Goal: Communication & Community: Ask a question

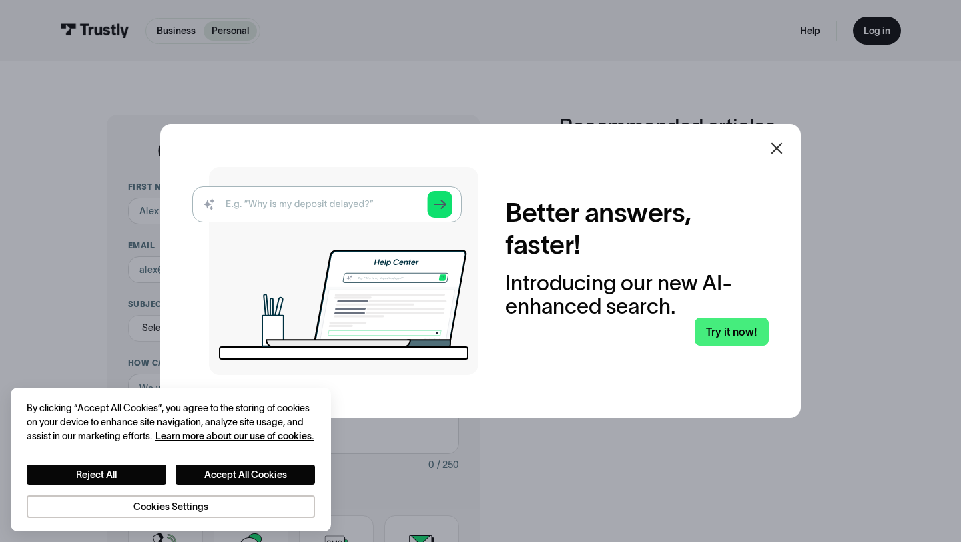
click at [774, 149] on icon at bounding box center [777, 148] width 16 height 16
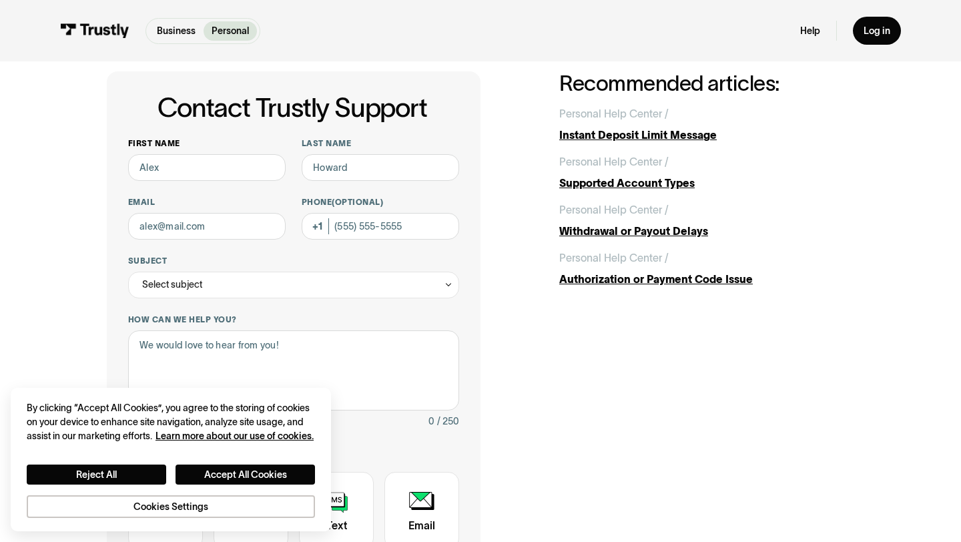
scroll to position [45, 0]
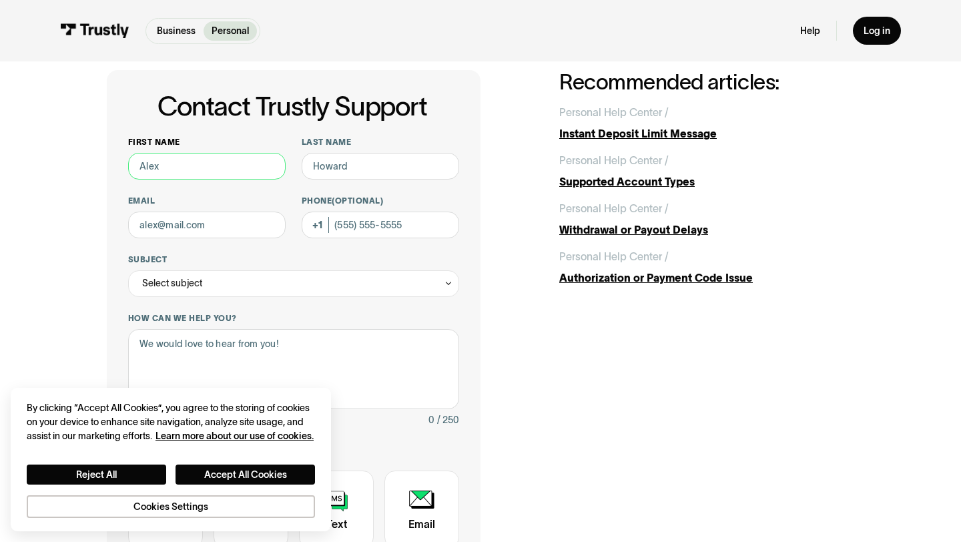
click at [243, 163] on input "First name" at bounding box center [206, 166] width 157 height 27
type input "[PERSON_NAME]"
click at [352, 168] on input "Last name" at bounding box center [380, 166] width 157 height 27
type input "Misra"
click at [212, 229] on input "Email" at bounding box center [206, 225] width 157 height 27
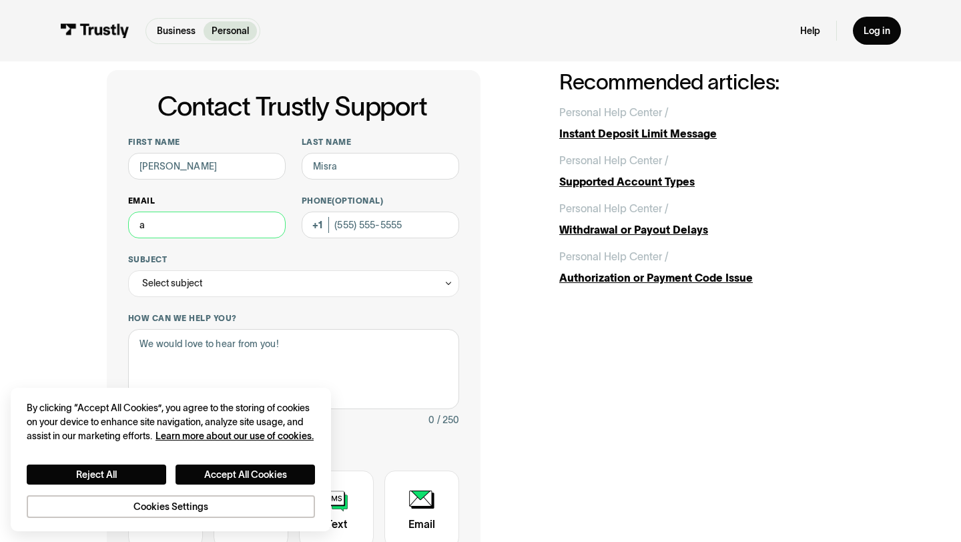
type input "[EMAIL_ADDRESS][DOMAIN_NAME]"
type input "[PHONE_NUMBER]"
click at [249, 285] on div "Select subject" at bounding box center [293, 283] width 331 height 27
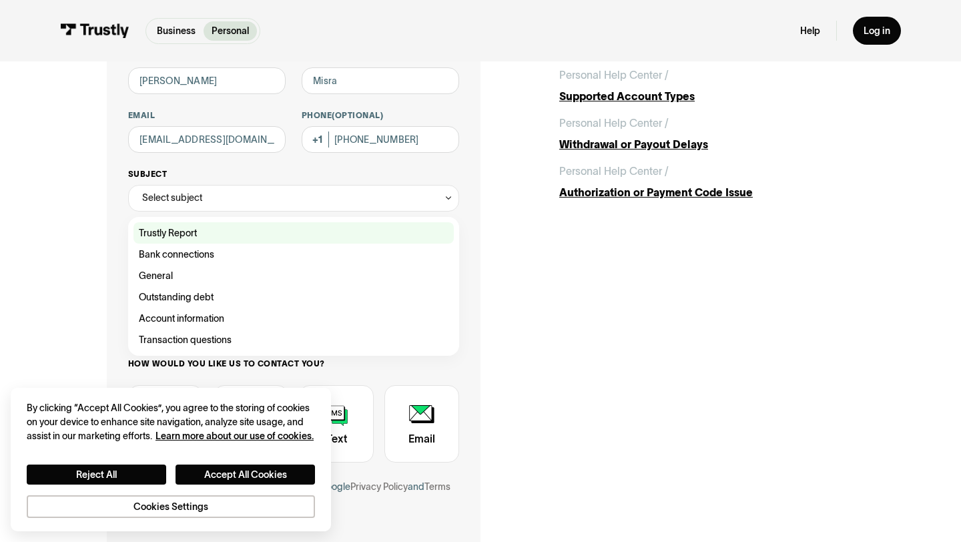
scroll to position [132, 0]
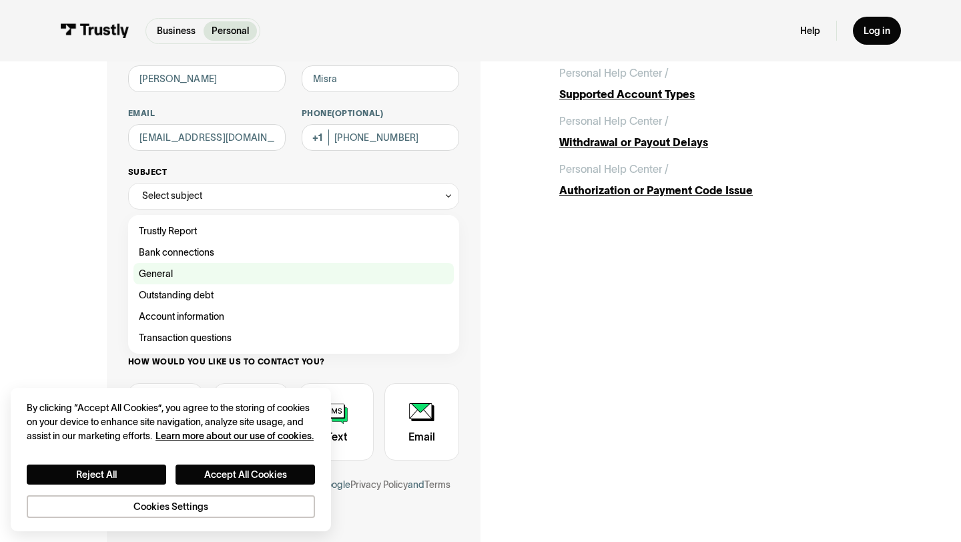
click at [214, 272] on div "Contact Trustly Support" at bounding box center [293, 273] width 320 height 21
type input "*******"
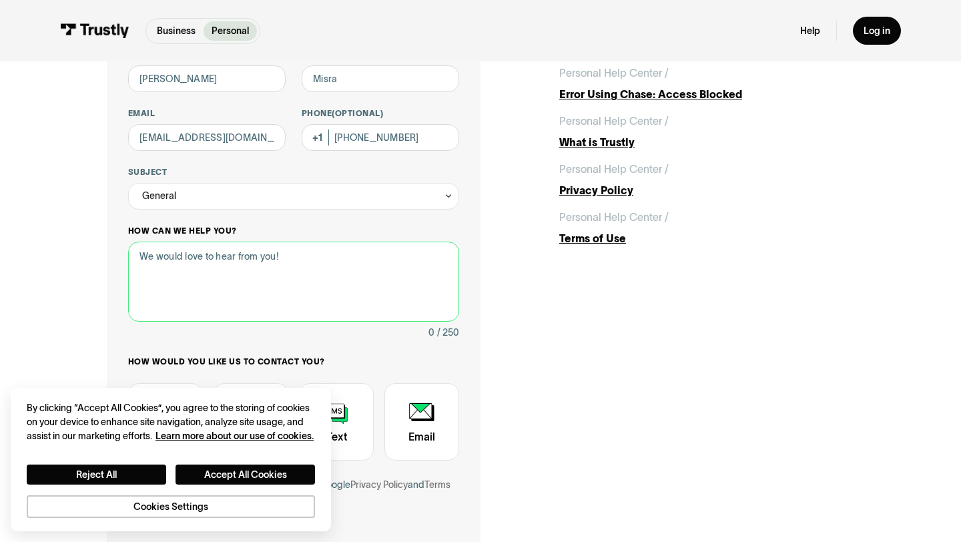
click at [214, 269] on textarea "How can we help you?" at bounding box center [293, 282] width 331 height 80
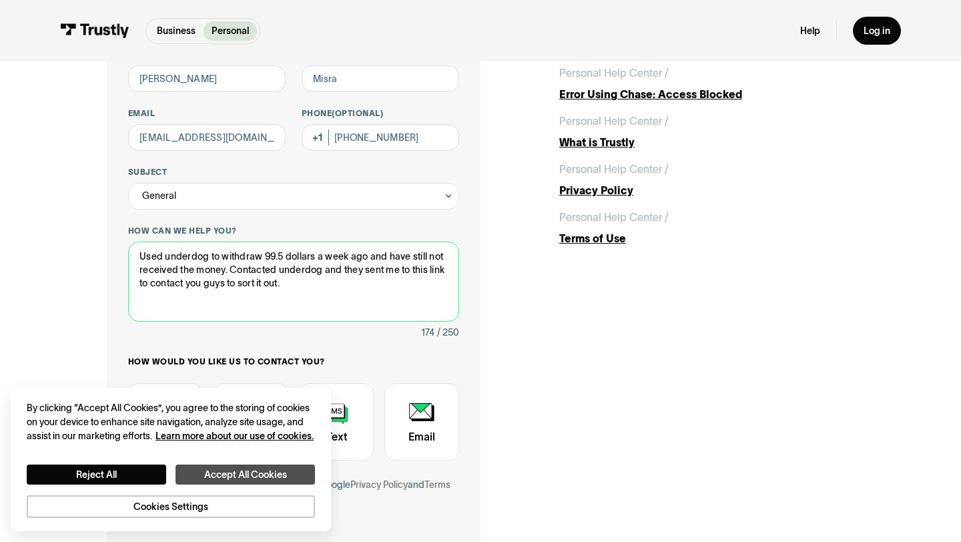
type textarea "Used underdog to withdraw 99.5 dollars a week ago and have still not received t…"
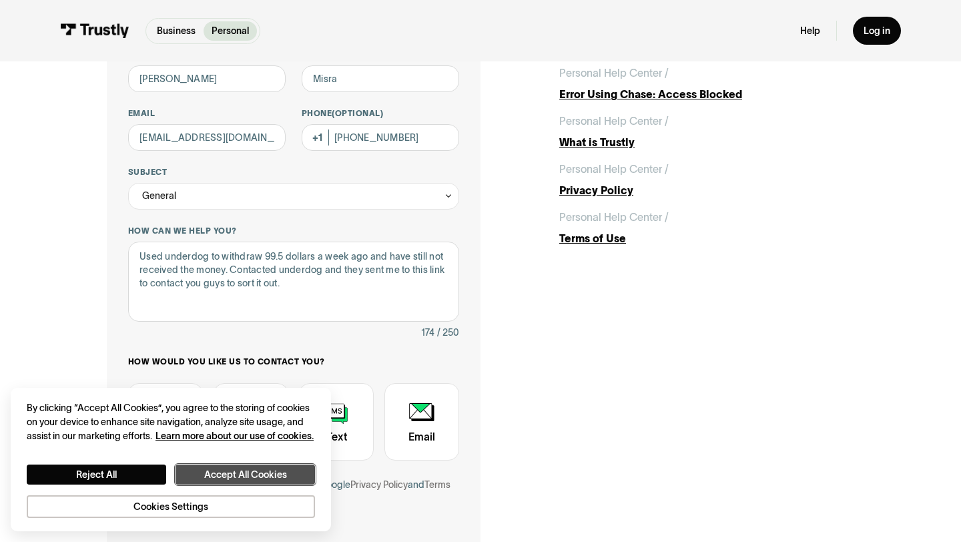
click at [242, 475] on button "Accept All Cookies" at bounding box center [245, 474] width 139 height 20
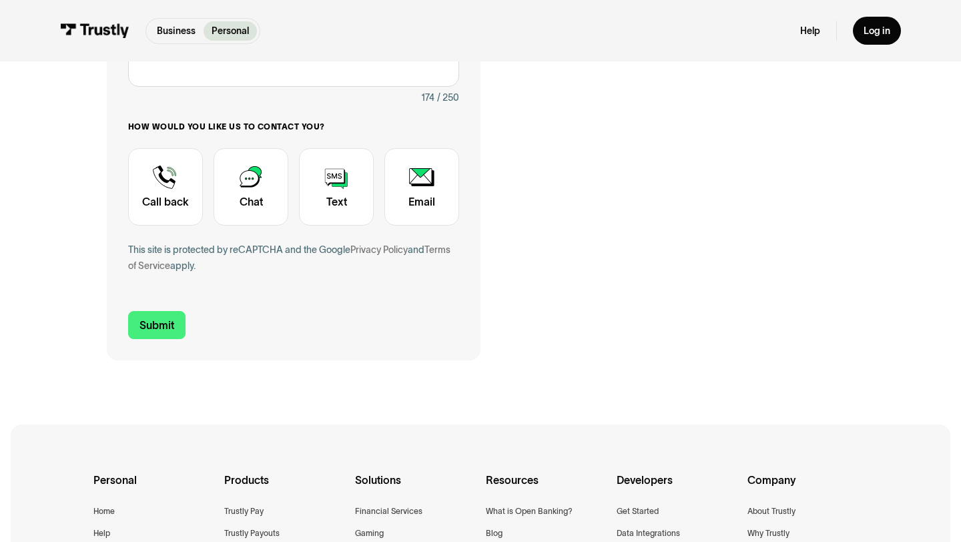
scroll to position [368, 0]
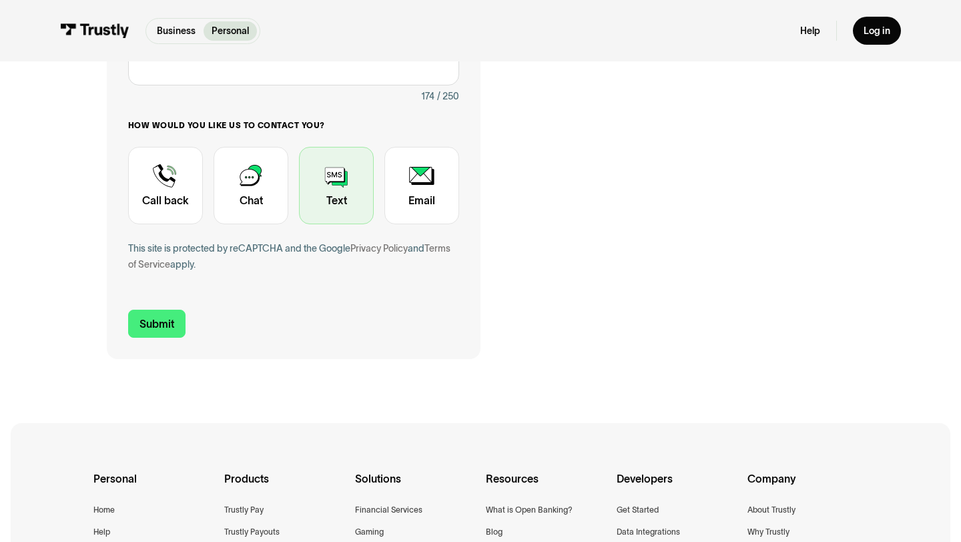
click at [320, 196] on div "Contact Trustly Support" at bounding box center [336, 185] width 75 height 77
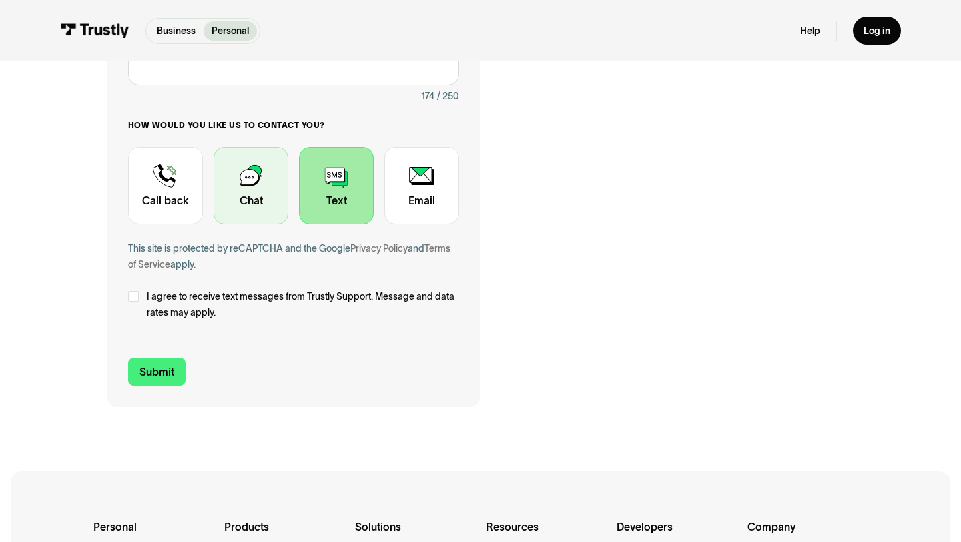
click at [249, 187] on div "Contact Trustly Support" at bounding box center [251, 185] width 75 height 77
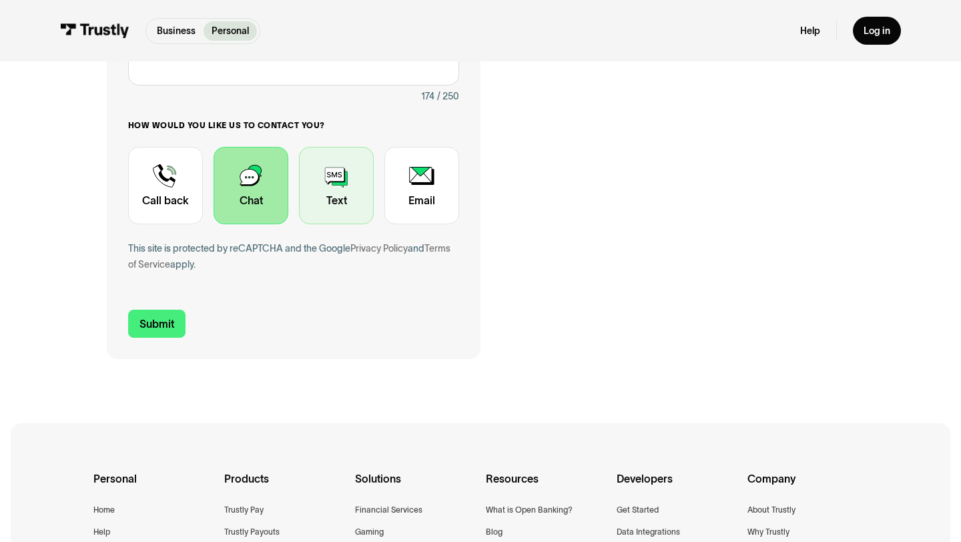
click at [328, 203] on div "Contact Trustly Support" at bounding box center [336, 185] width 75 height 77
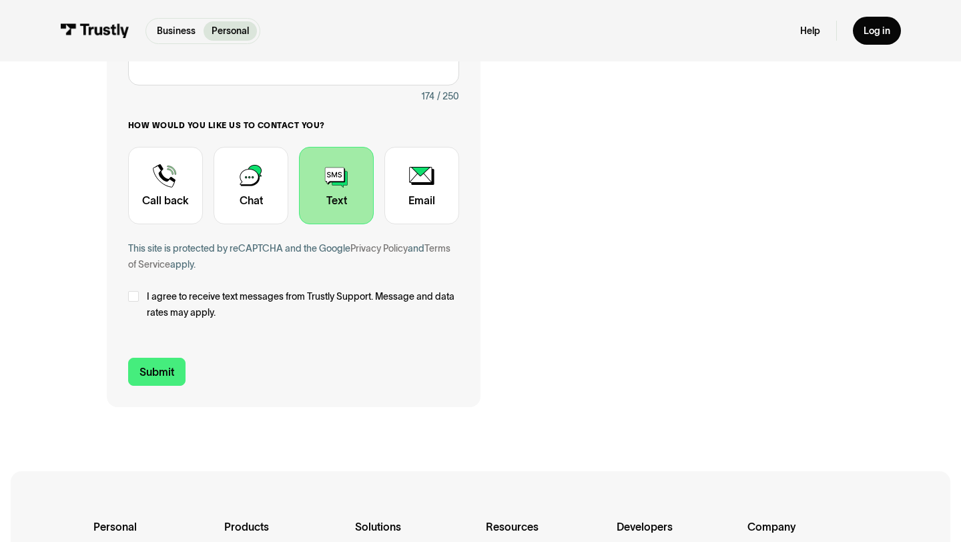
click at [165, 300] on span "I agree to receive text messages from Trustly Support. Message and data rates m…" at bounding box center [303, 304] width 312 height 32
click at [165, 363] on input "Submit" at bounding box center [156, 372] width 57 height 28
type input "[PHONE_NUMBER]"
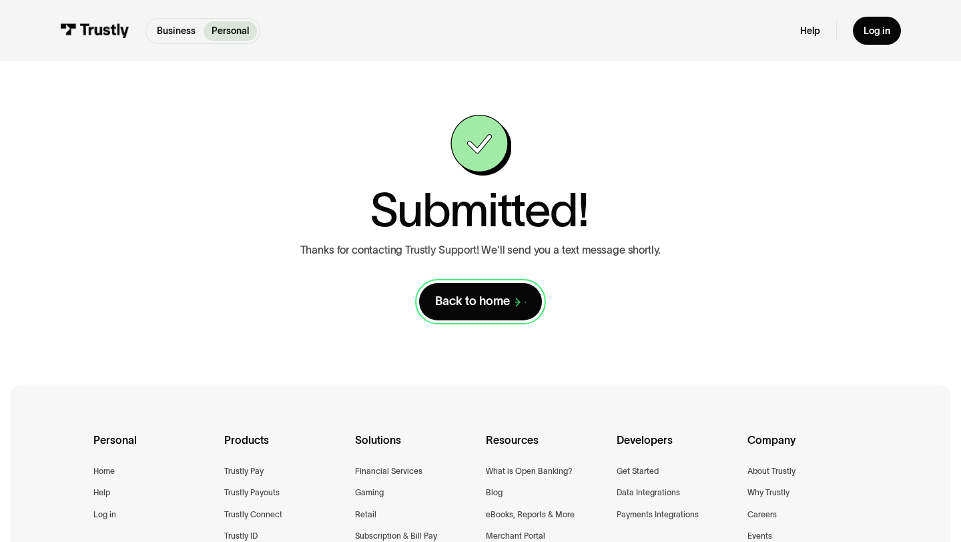
click at [500, 306] on div "Back to home" at bounding box center [472, 301] width 75 height 15
